Goal: Information Seeking & Learning: Learn about a topic

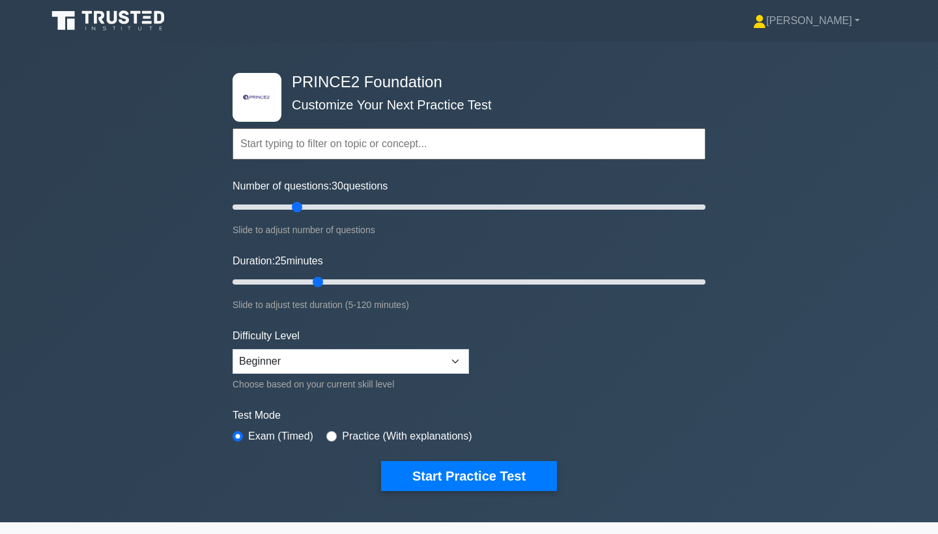
drag, startPoint x: 338, startPoint y: 283, endPoint x: 326, endPoint y: 283, distance: 12.4
type input "25"
click at [326, 283] on input "Duration: 25 minutes" at bounding box center [469, 282] width 473 height 16
click at [497, 483] on button "Start Practice Test" at bounding box center [469, 476] width 176 height 30
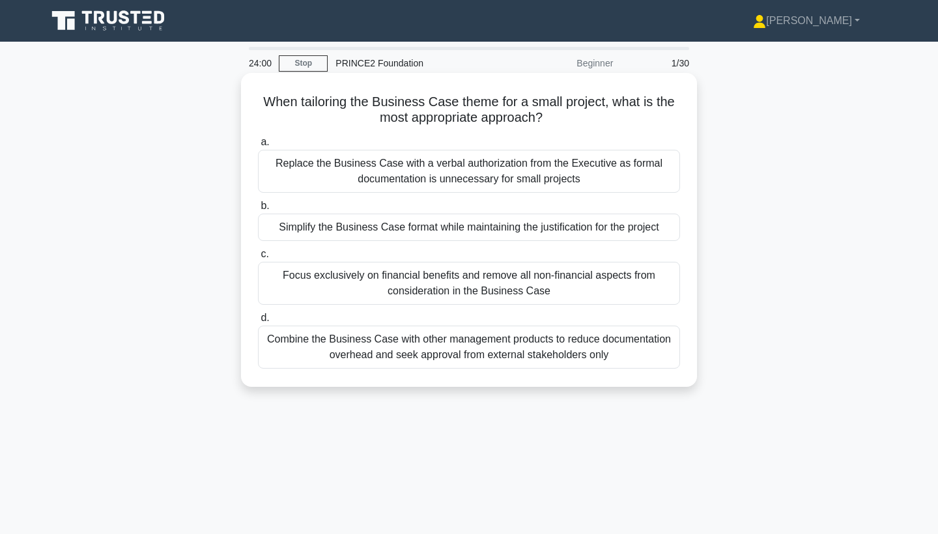
click at [545, 221] on div "Simplify the Business Case format while maintaining the justification for the p…" at bounding box center [469, 227] width 422 height 27
click at [258, 210] on input "b. Simplify the Business Case format while maintaining the justification for th…" at bounding box center [258, 206] width 0 height 8
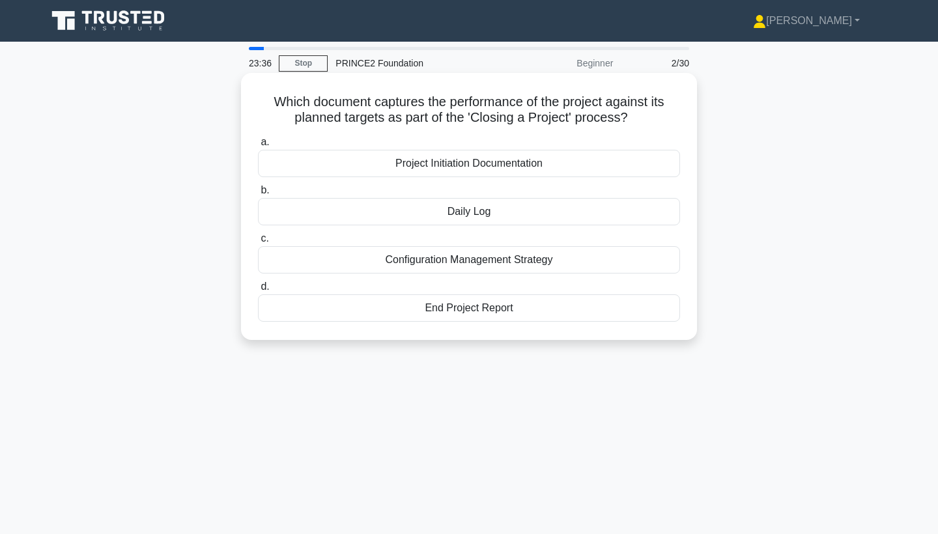
click at [523, 212] on div "Daily Log" at bounding box center [469, 211] width 422 height 27
click at [258, 195] on input "b. Daily Log" at bounding box center [258, 190] width 0 height 8
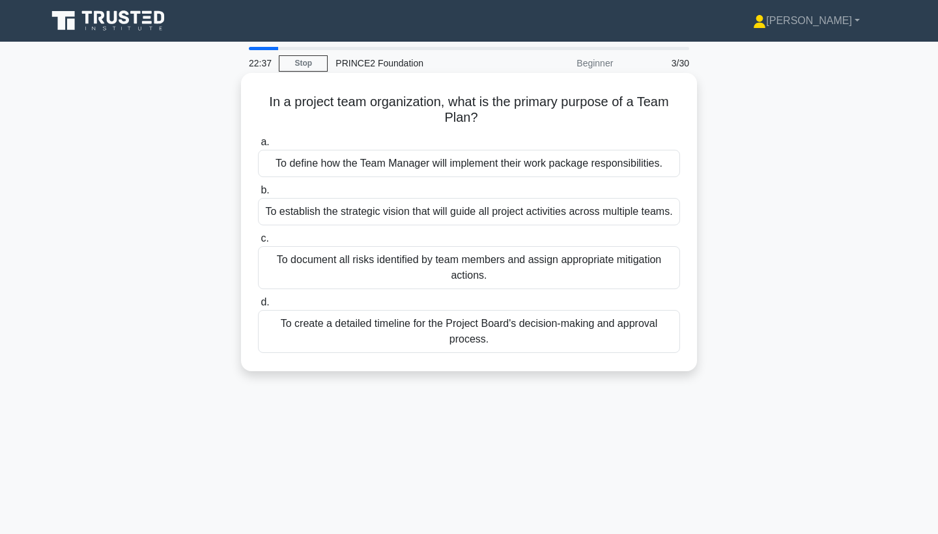
click at [479, 214] on div "To establish the strategic vision that will guide all project activities across…" at bounding box center [469, 211] width 422 height 27
click at [258, 195] on input "b. To establish the strategic vision that will guide all project activities acr…" at bounding box center [258, 190] width 0 height 8
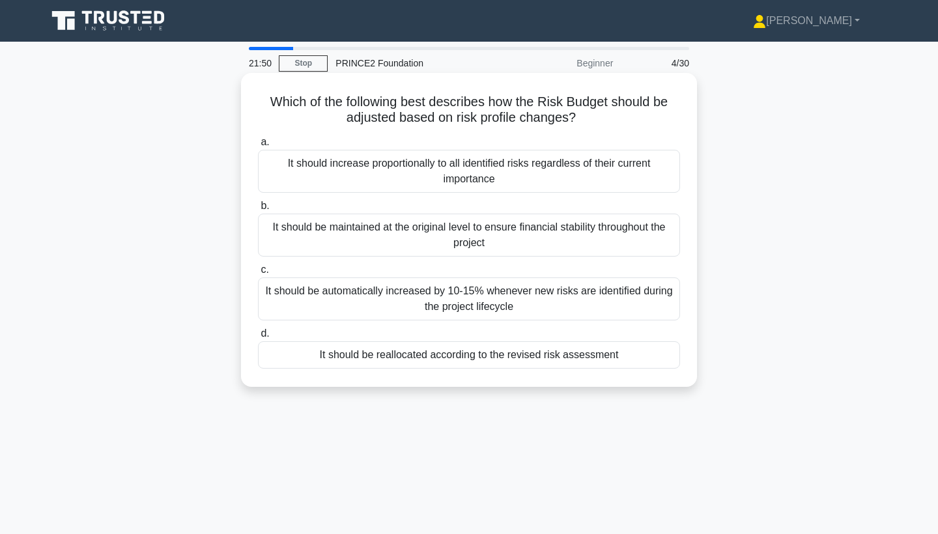
click at [500, 360] on div "It should be reallocated according to the revised risk assessment" at bounding box center [469, 354] width 422 height 27
click at [258, 338] on input "d. It should be reallocated according to the revised risk assessment" at bounding box center [258, 334] width 0 height 8
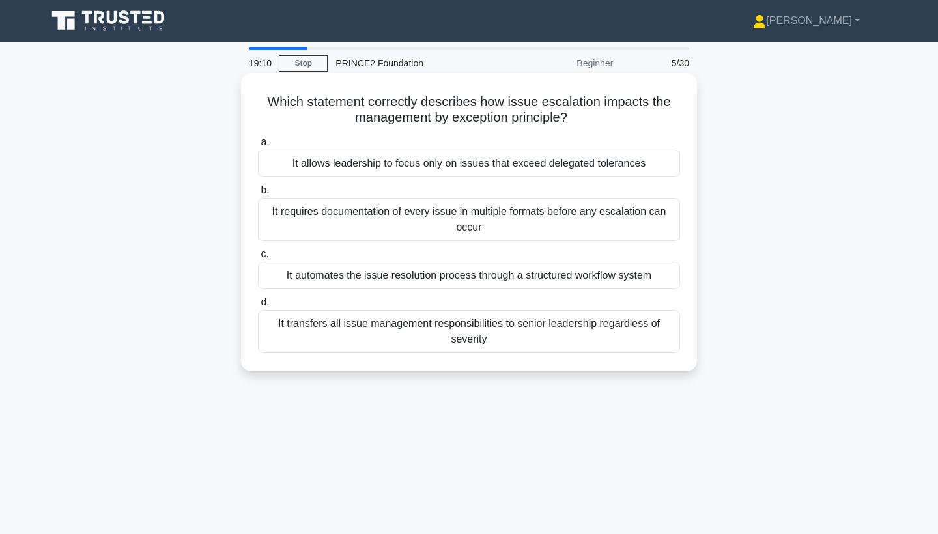
click at [485, 172] on div "It allows leadership to focus only on issues that exceed delegated tolerances" at bounding box center [469, 163] width 422 height 27
click at [258, 147] on input "a. It allows leadership to focus only on issues that exceed delegated tolerances" at bounding box center [258, 142] width 0 height 8
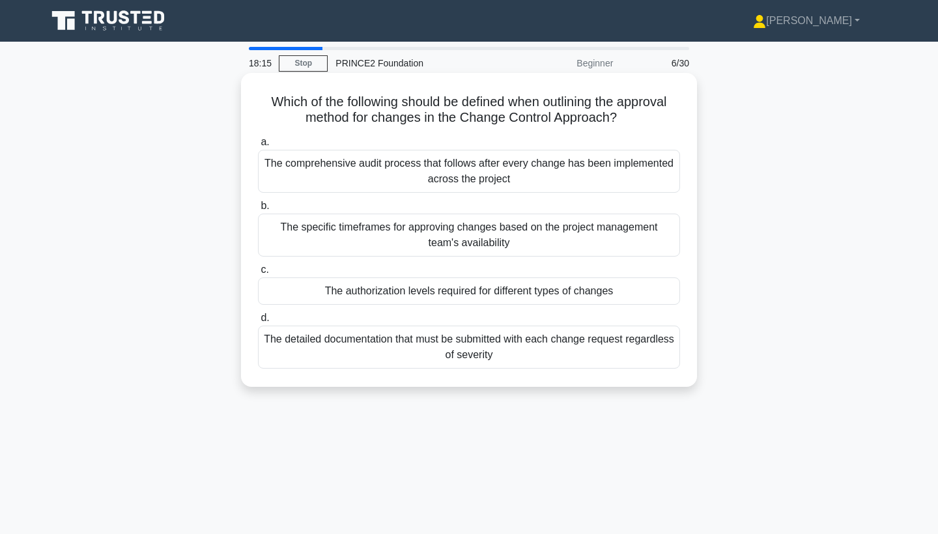
click at [491, 351] on div "The detailed documentation that must be submitted with each change request rega…" at bounding box center [469, 347] width 422 height 43
click at [258, 323] on input "d. The detailed documentation that must be submitted with each change request r…" at bounding box center [258, 318] width 0 height 8
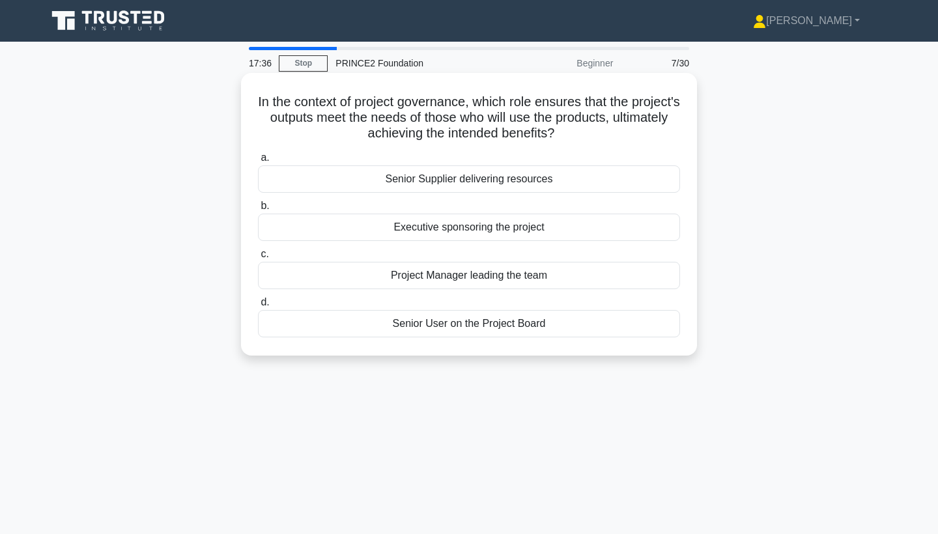
click at [488, 279] on div "Project Manager leading the team" at bounding box center [469, 275] width 422 height 27
click at [258, 259] on input "c. Project Manager leading the team" at bounding box center [258, 254] width 0 height 8
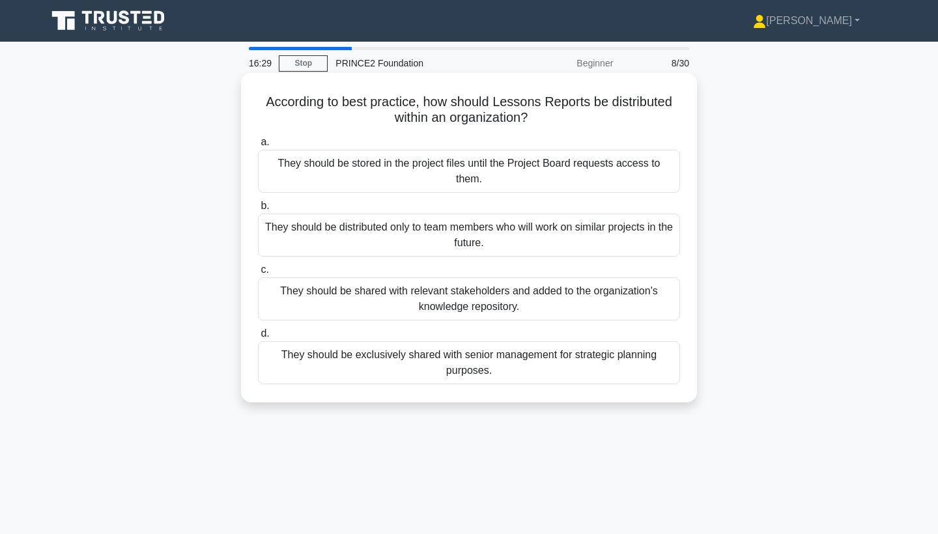
click at [454, 170] on div "They should be stored in the project files until the Project Board requests acc…" at bounding box center [469, 171] width 422 height 43
click at [258, 147] on input "a. They should be stored in the project files until the Project Board requests …" at bounding box center [258, 142] width 0 height 8
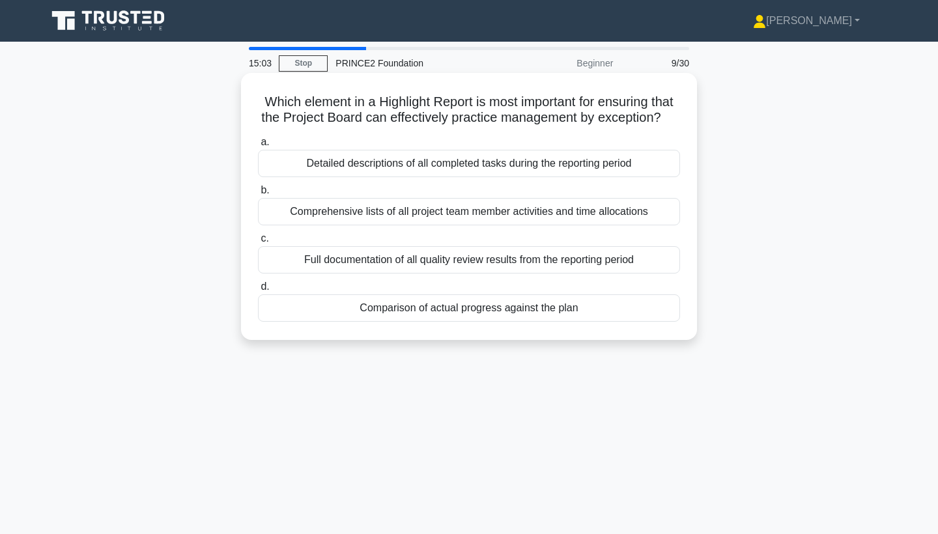
click at [463, 263] on div "Full documentation of all quality review results from the reporting period" at bounding box center [469, 259] width 422 height 27
click at [258, 243] on input "c. Full documentation of all quality review results from the reporting period" at bounding box center [258, 239] width 0 height 8
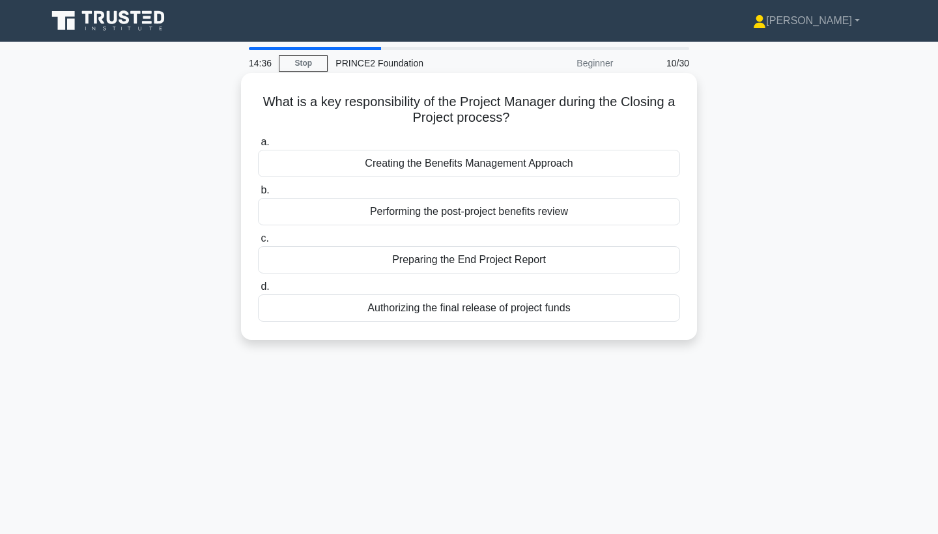
click at [548, 256] on div "Preparing the End Project Report" at bounding box center [469, 259] width 422 height 27
click at [258, 243] on input "c. Preparing the End Project Report" at bounding box center [258, 239] width 0 height 8
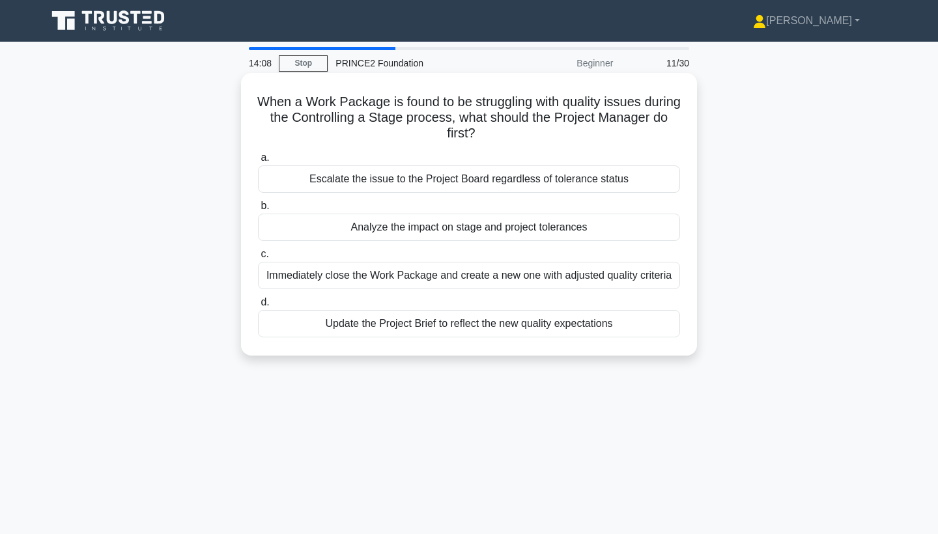
click at [454, 231] on div "Analyze the impact on stage and project tolerances" at bounding box center [469, 227] width 422 height 27
click at [258, 210] on input "b. Analyze the impact on stage and project tolerances" at bounding box center [258, 206] width 0 height 8
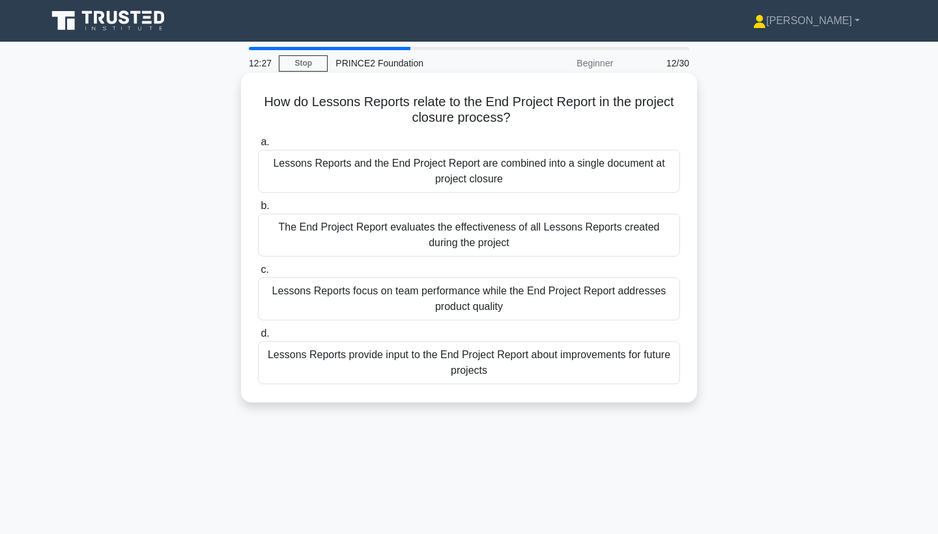
click at [512, 235] on div "The End Project Report evaluates the effectiveness of all Lessons Reports creat…" at bounding box center [469, 235] width 422 height 43
click at [258, 210] on input "b. The End Project Report evaluates the effectiveness of all Lessons Reports cr…" at bounding box center [258, 206] width 0 height 8
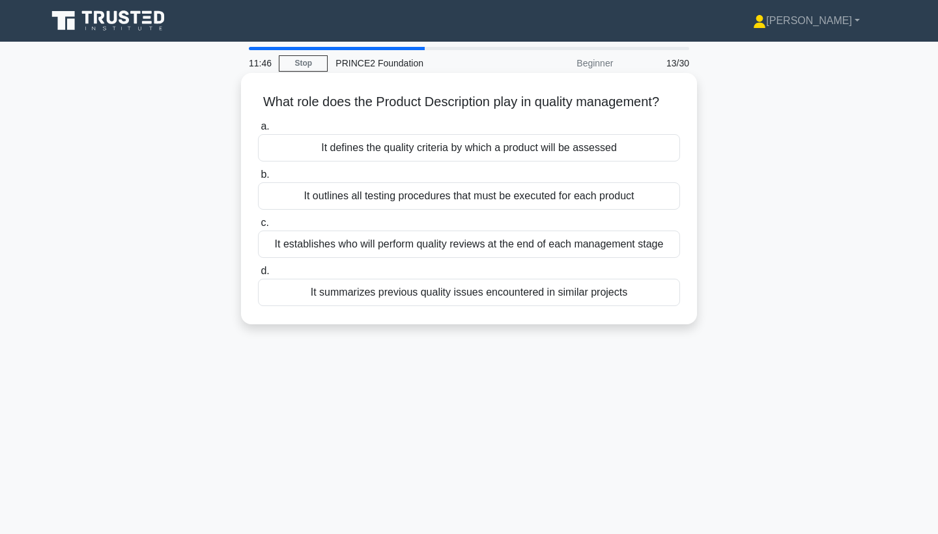
click at [506, 152] on div "It defines the quality criteria by which a product will be assessed" at bounding box center [469, 147] width 422 height 27
click at [258, 131] on input "a. It defines the quality criteria by which a product will be assessed" at bounding box center [258, 127] width 0 height 8
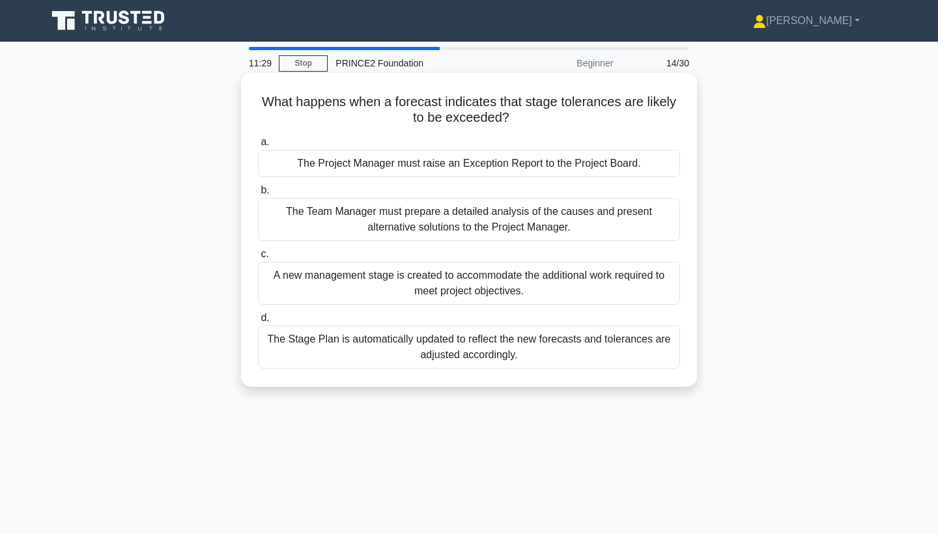
click at [454, 169] on div "The Project Manager must raise an Exception Report to the Project Board." at bounding box center [469, 163] width 422 height 27
click at [258, 147] on input "a. The Project Manager must raise an Exception Report to the Project Board." at bounding box center [258, 142] width 0 height 8
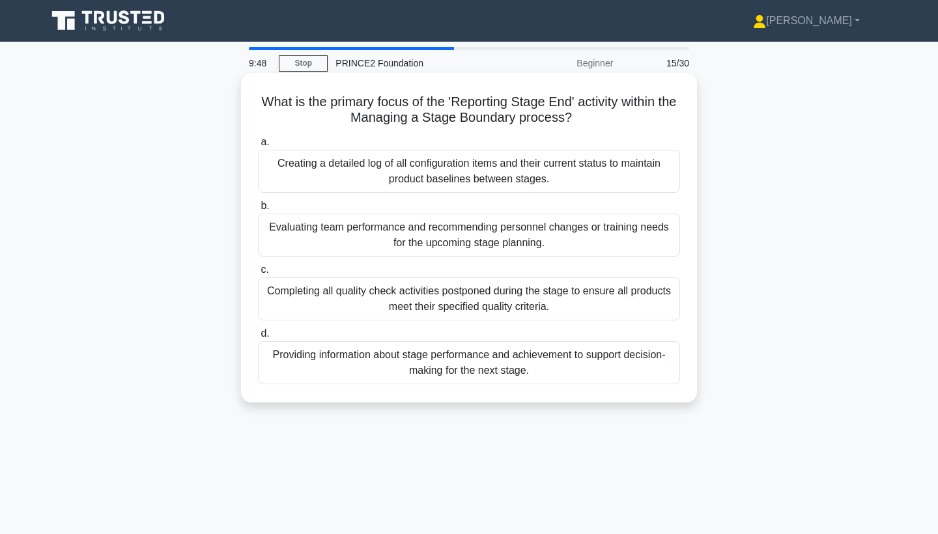
click at [476, 373] on div "Providing information about stage performance and achievement to support decisi…" at bounding box center [469, 362] width 422 height 43
click at [258, 338] on input "d. Providing information about stage performance and achievement to support dec…" at bounding box center [258, 334] width 0 height 8
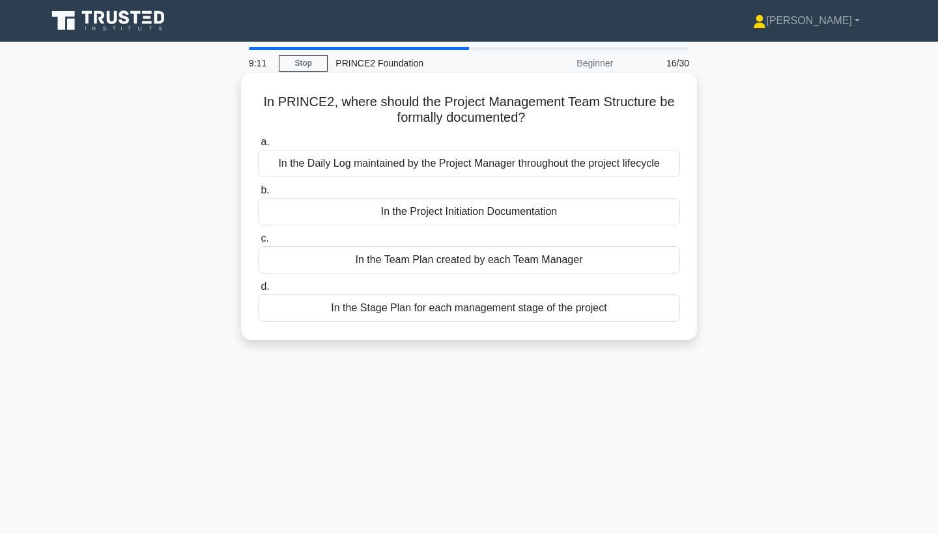
click at [470, 211] on div "In the Project Initiation Documentation" at bounding box center [469, 211] width 422 height 27
click at [258, 195] on input "b. In the Project Initiation Documentation" at bounding box center [258, 190] width 0 height 8
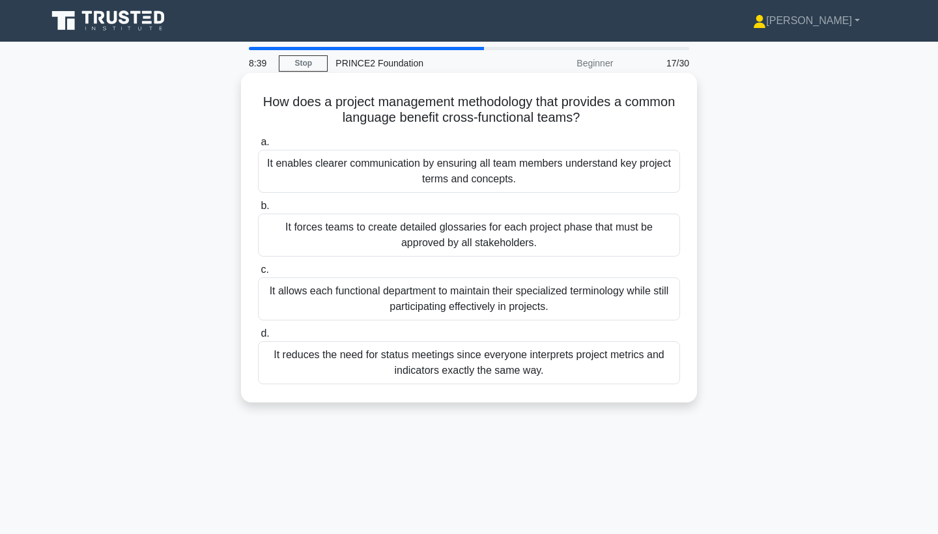
click at [510, 182] on div "It enables clearer communication by ensuring all team members understand key pr…" at bounding box center [469, 171] width 422 height 43
click at [258, 147] on input "a. It enables clearer communication by ensuring all team members understand key…" at bounding box center [258, 142] width 0 height 8
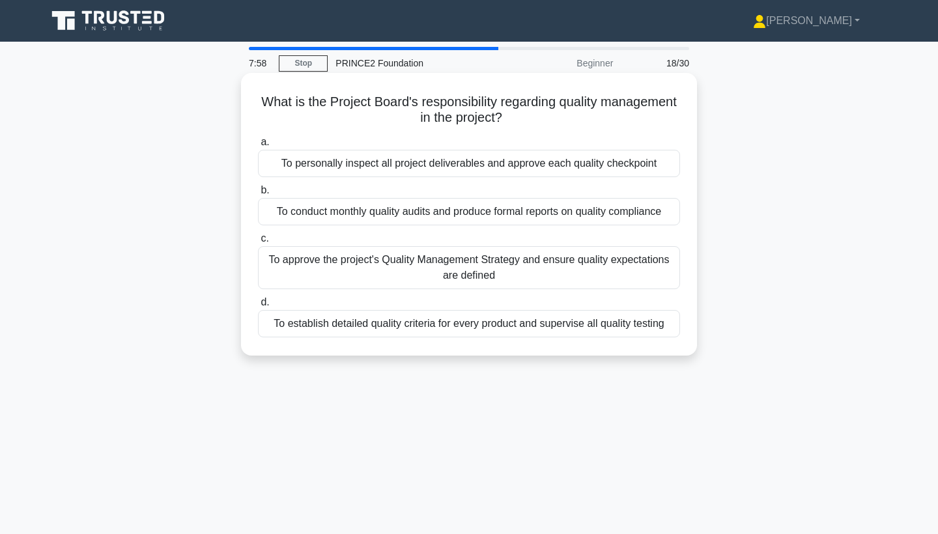
click at [483, 323] on div "To establish detailed quality criteria for every product and supervise all qual…" at bounding box center [469, 323] width 422 height 27
click at [258, 307] on input "d. To establish detailed quality criteria for every product and supervise all q…" at bounding box center [258, 302] width 0 height 8
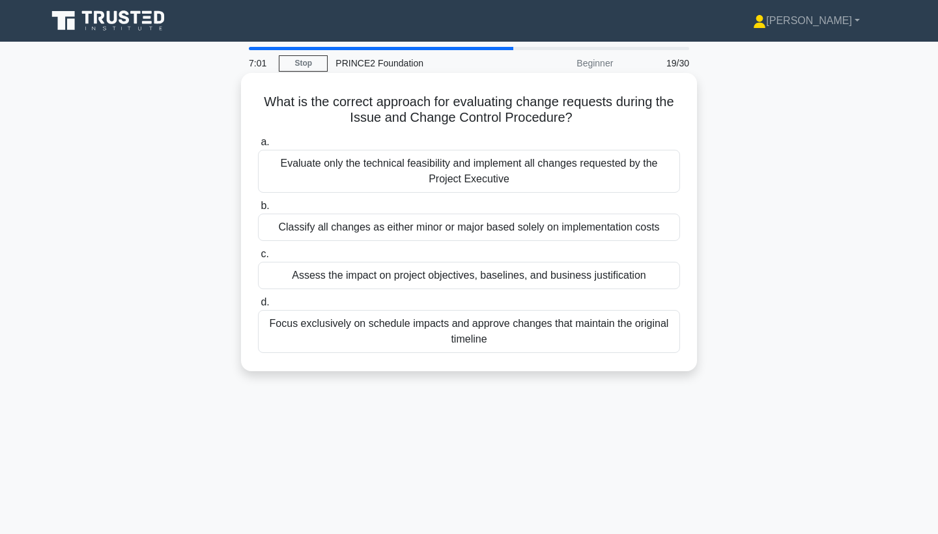
click at [470, 281] on div "Assess the impact on project objectives, baselines, and business justification" at bounding box center [469, 275] width 422 height 27
click at [258, 259] on input "c. Assess the impact on project objectives, baselines, and business justificati…" at bounding box center [258, 254] width 0 height 8
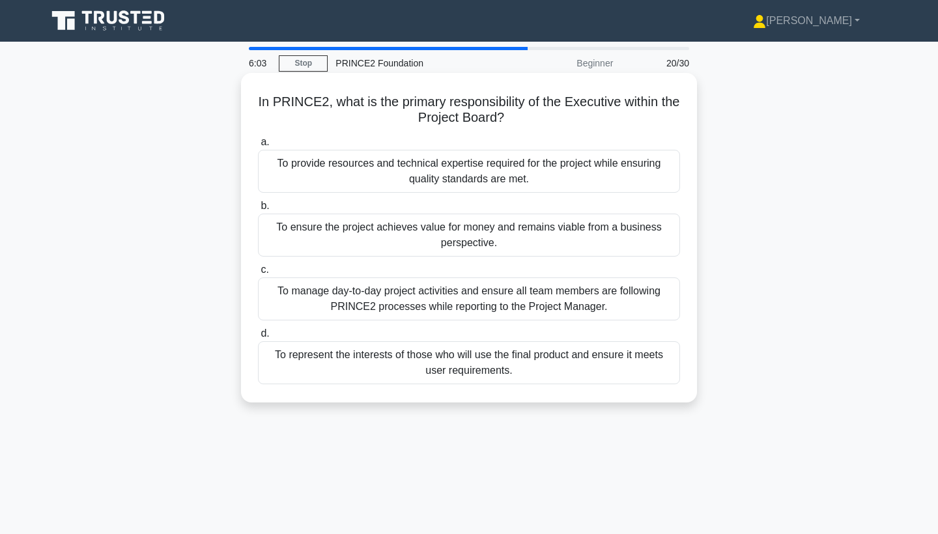
click at [401, 365] on div "To represent the interests of those who will use the final product and ensure i…" at bounding box center [469, 362] width 422 height 43
click at [258, 338] on input "d. To represent the interests of those who will use the final product and ensur…" at bounding box center [258, 334] width 0 height 8
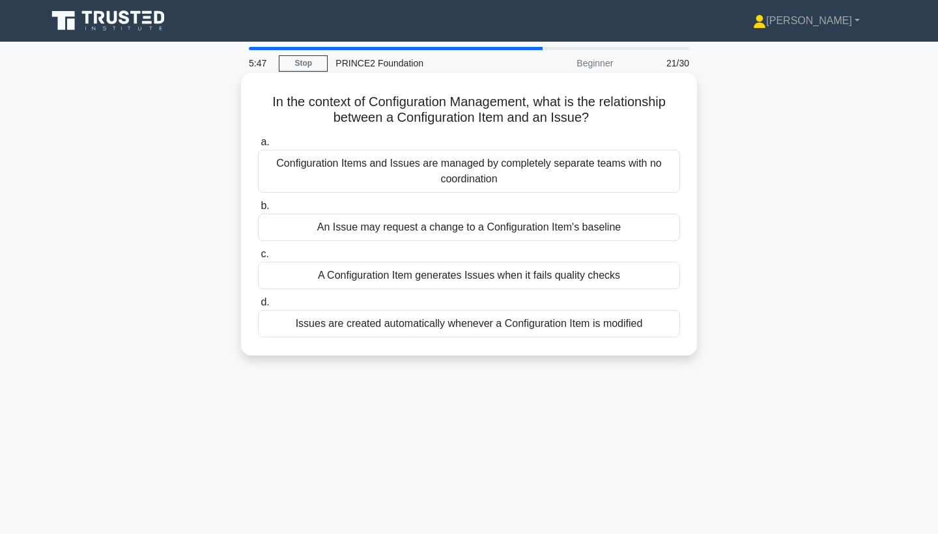
click at [510, 177] on div "Configuration Items and Issues are managed by completely separate teams with no…" at bounding box center [469, 171] width 422 height 43
click at [258, 147] on input "a. Configuration Items and Issues are managed by completely separate teams with…" at bounding box center [258, 142] width 0 height 8
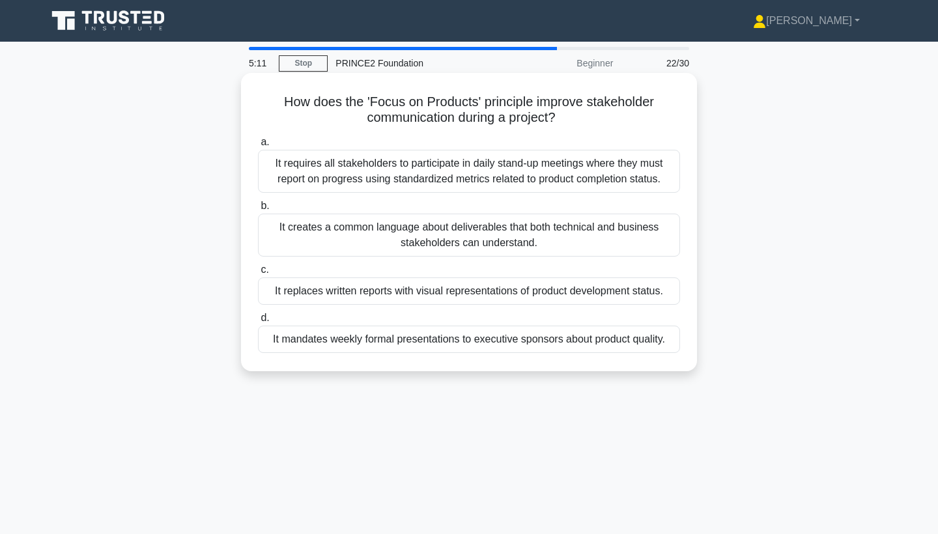
click at [448, 287] on div "It replaces written reports with visual representations of product development …" at bounding box center [469, 291] width 422 height 27
click at [258, 274] on input "c. It replaces written reports with visual representations of product developme…" at bounding box center [258, 270] width 0 height 8
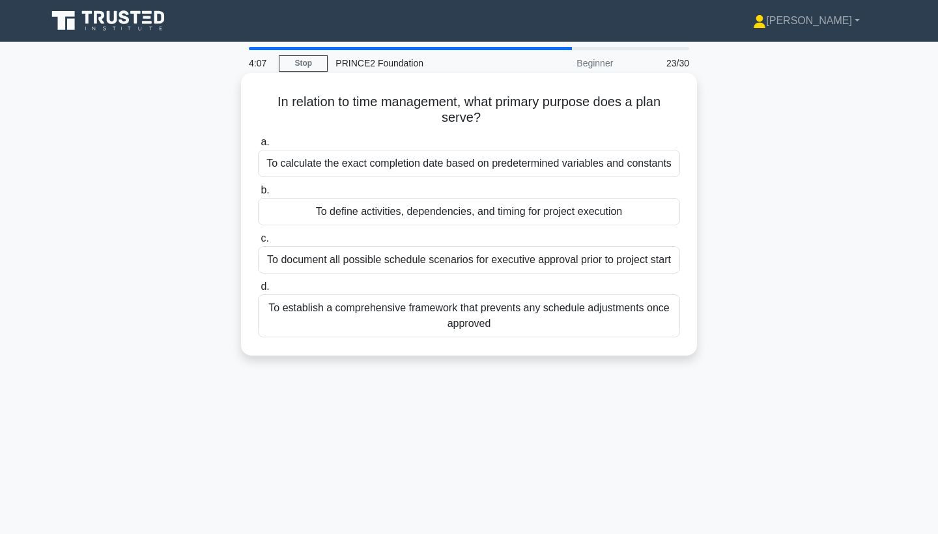
click at [467, 170] on div "To calculate the exact completion date based on predetermined variables and con…" at bounding box center [469, 163] width 422 height 27
click at [258, 147] on input "a. To calculate the exact completion date based on predetermined variables and …" at bounding box center [258, 142] width 0 height 8
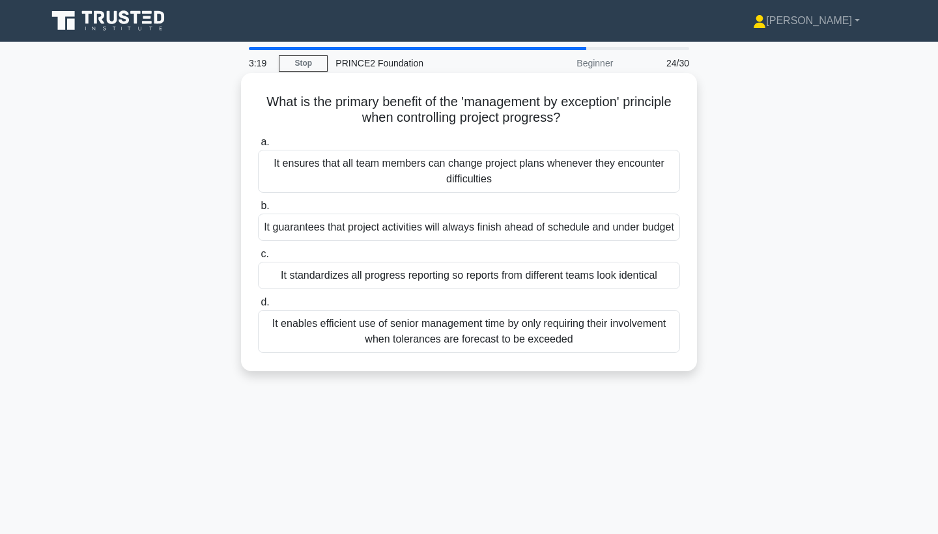
click at [484, 352] on div "It enables efficient use of senior management time by only requiring their invo…" at bounding box center [469, 331] width 422 height 43
click at [258, 307] on input "d. It enables efficient use of senior management time by only requiring their i…" at bounding box center [258, 302] width 0 height 8
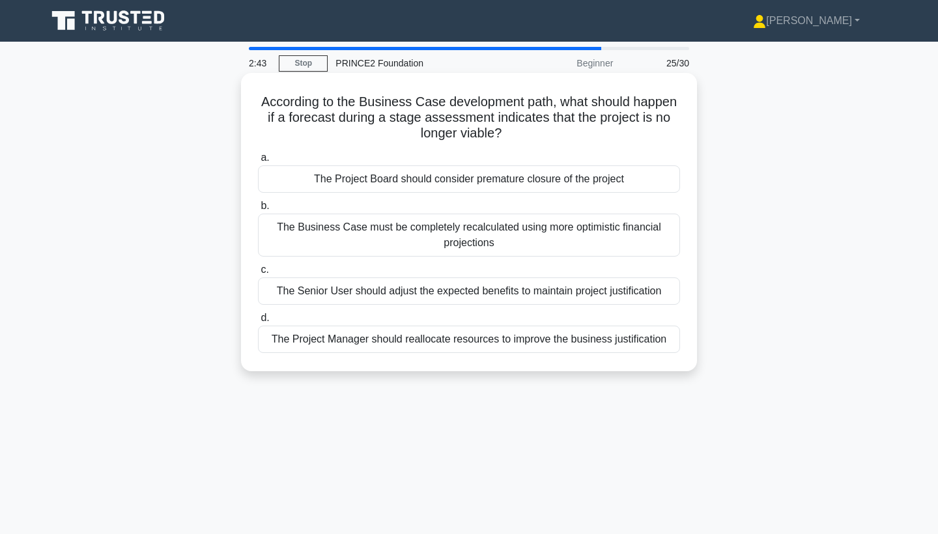
click at [482, 181] on div "The Project Board should consider premature closure of the project" at bounding box center [469, 179] width 422 height 27
click at [258, 162] on input "a. The Project Board should consider premature closure of the project" at bounding box center [258, 158] width 0 height 8
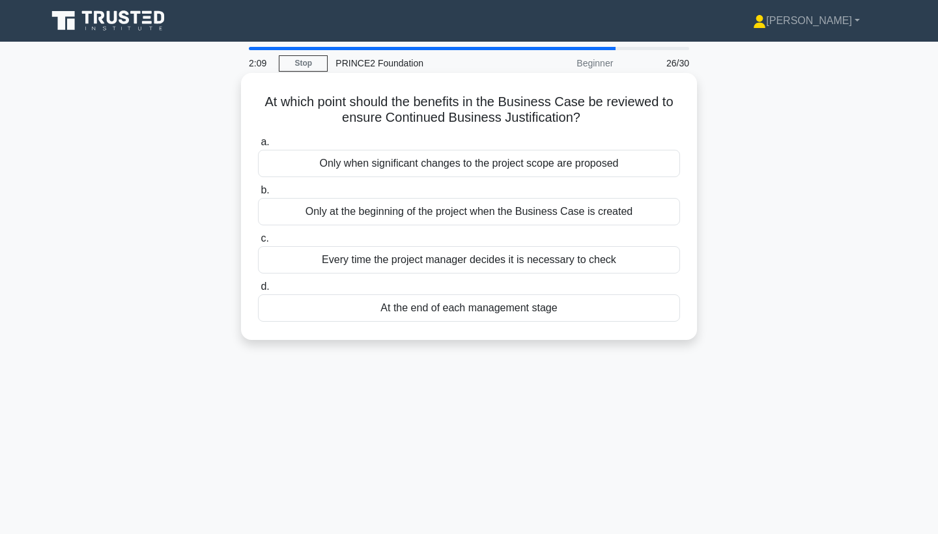
click at [506, 162] on div "Only when significant changes to the project scope are proposed" at bounding box center [469, 163] width 422 height 27
click at [258, 147] on input "a. Only when significant changes to the project scope are proposed" at bounding box center [258, 142] width 0 height 8
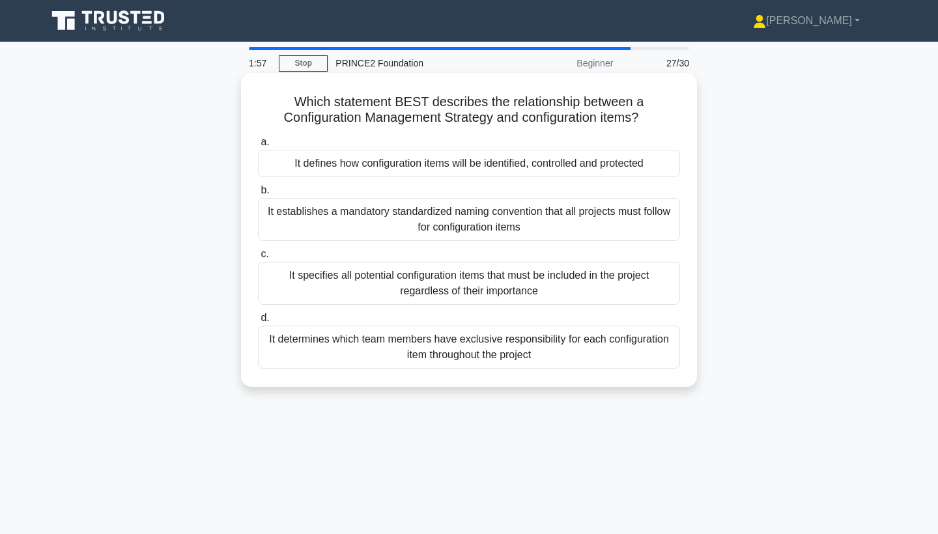
click at [429, 283] on div "It specifies all potential configuration items that must be included in the pro…" at bounding box center [469, 283] width 422 height 43
click at [258, 259] on input "c. It specifies all potential configuration items that must be included in the …" at bounding box center [258, 254] width 0 height 8
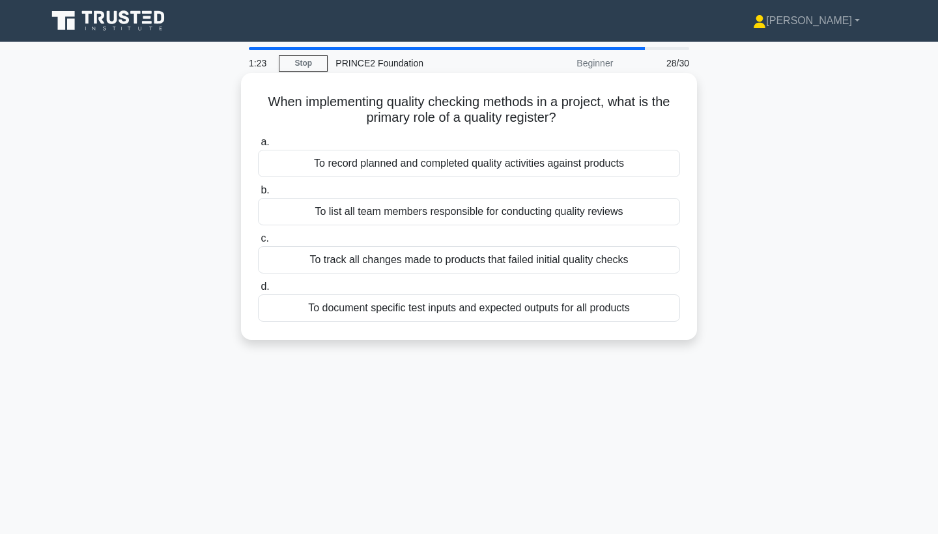
click at [501, 160] on div "To record planned and completed quality activities against products" at bounding box center [469, 163] width 422 height 27
click at [258, 147] on input "a. To record planned and completed quality activities against products" at bounding box center [258, 142] width 0 height 8
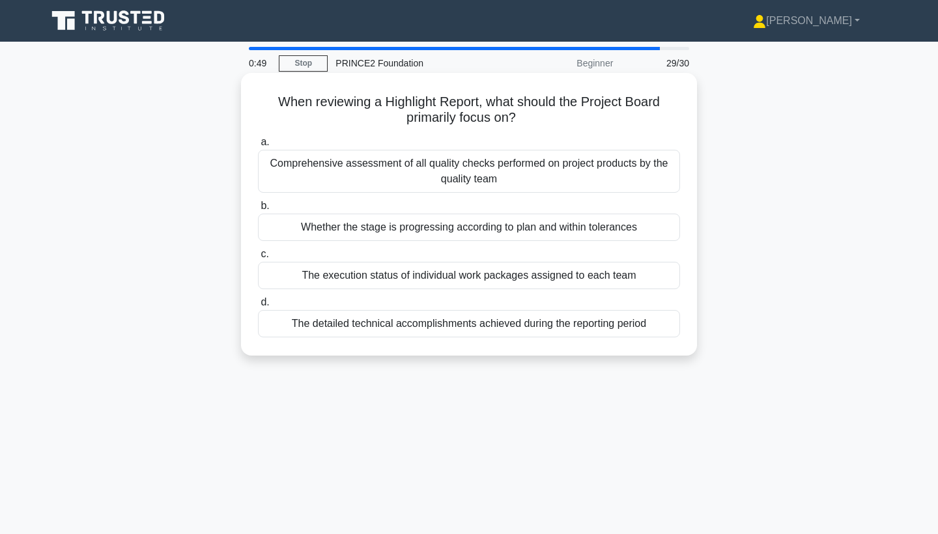
click at [511, 229] on div "Whether the stage is progressing according to plan and within tolerances" at bounding box center [469, 227] width 422 height 27
click at [258, 210] on input "b. Whether the stage is progressing according to plan and within tolerances" at bounding box center [258, 206] width 0 height 8
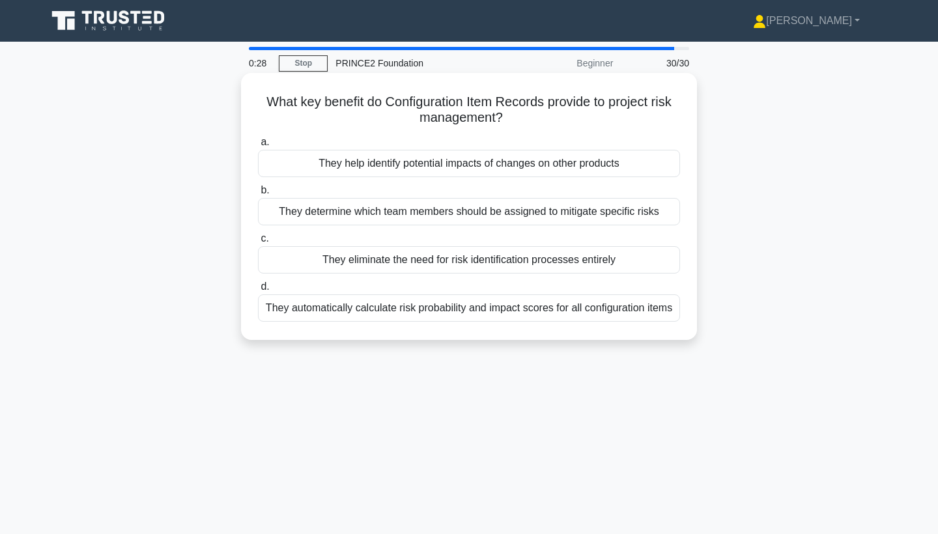
click at [476, 216] on div "They determine which team members should be assigned to mitigate specific risks" at bounding box center [469, 211] width 422 height 27
click at [258, 195] on input "b. They determine which team members should be assigned to mitigate specific ri…" at bounding box center [258, 190] width 0 height 8
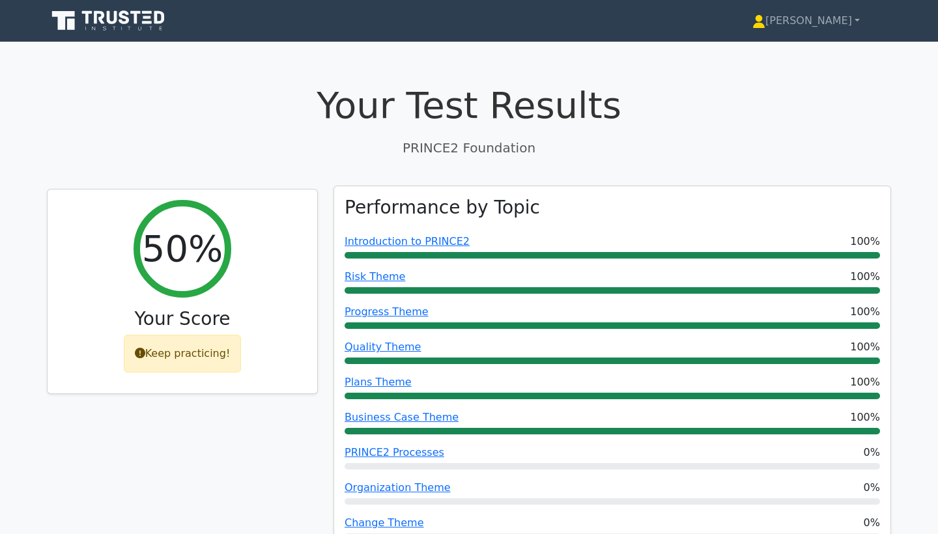
scroll to position [1, 0]
